Goal: Check status: Check status

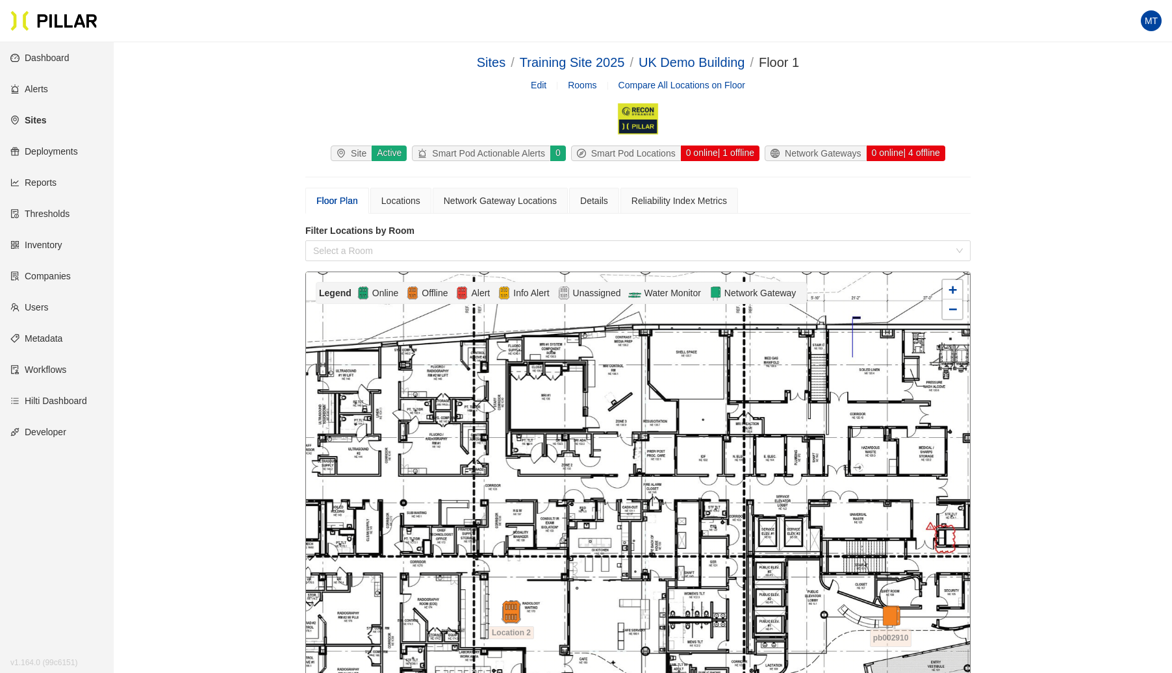
click at [42, 179] on link "Reports" at bounding box center [33, 182] width 46 height 10
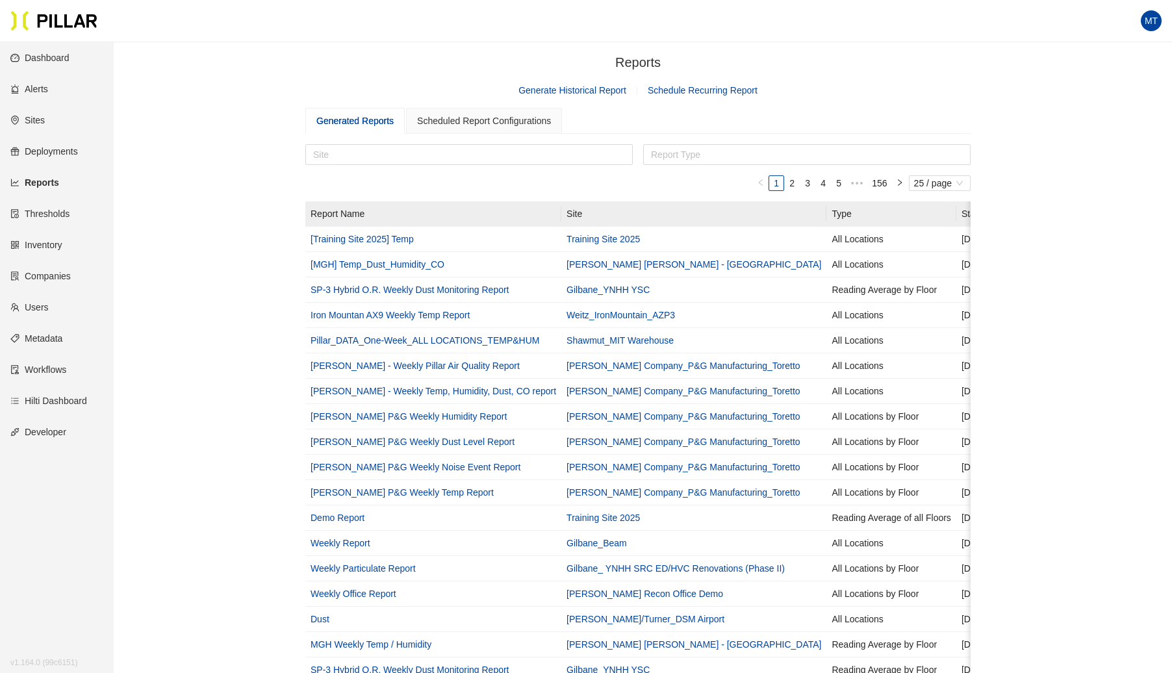
click at [61, 209] on link "Thresholds" at bounding box center [39, 213] width 59 height 10
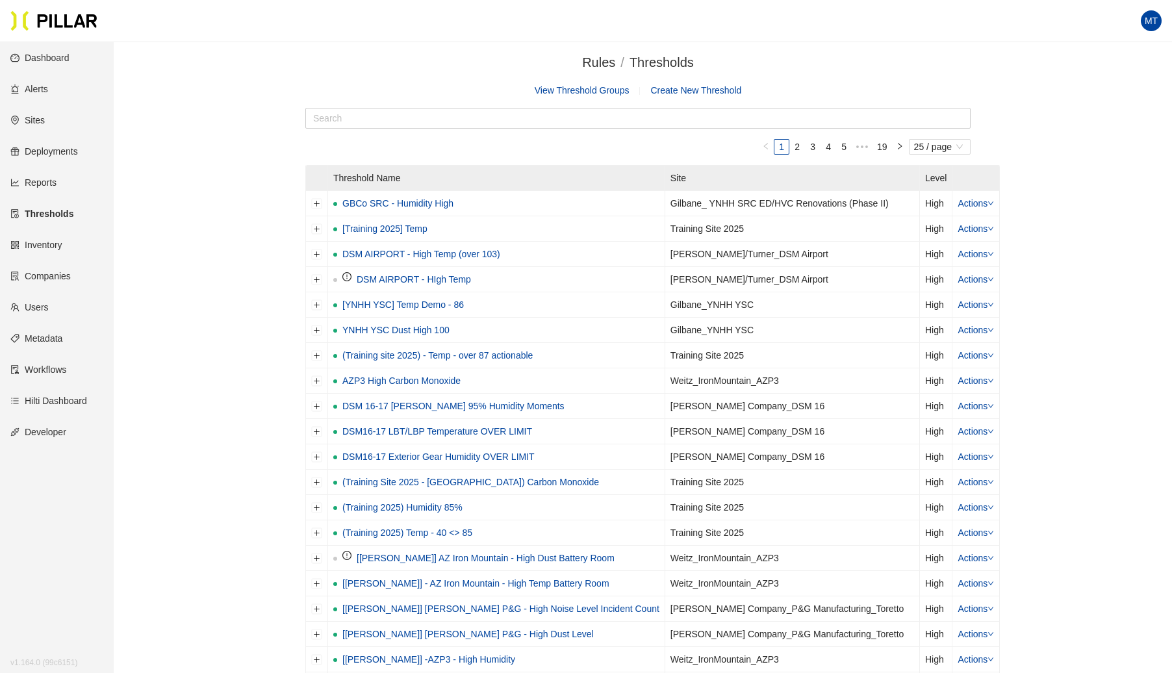
click at [594, 91] on link "View Threshold Groups" at bounding box center [582, 90] width 95 height 10
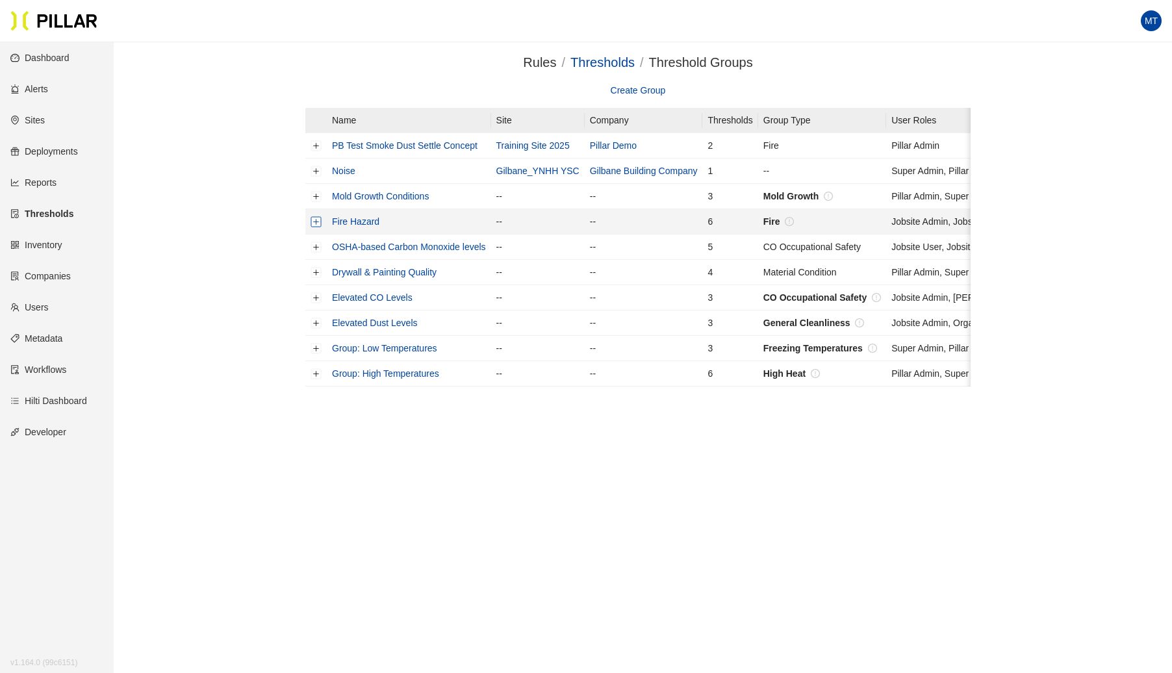
click at [315, 222] on button "Expand row" at bounding box center [316, 221] width 10 height 10
